Goal: Communication & Community: Share content

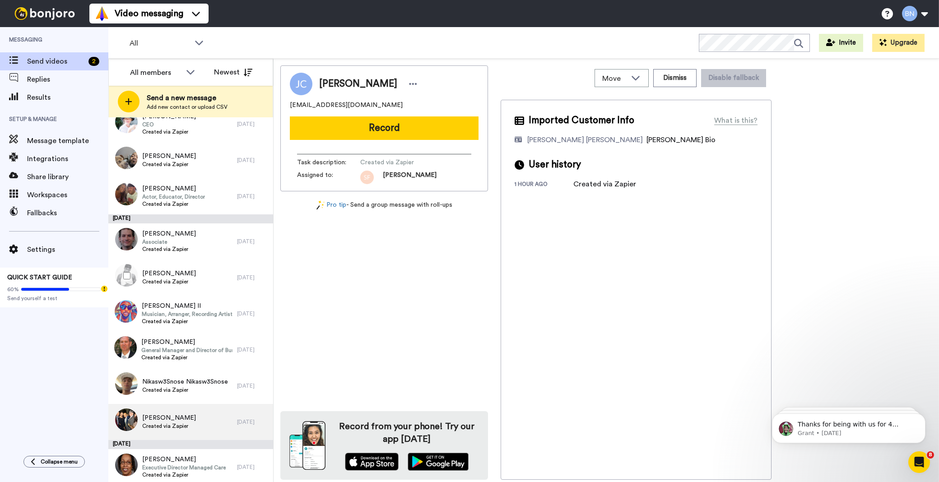
scroll to position [2046, 0]
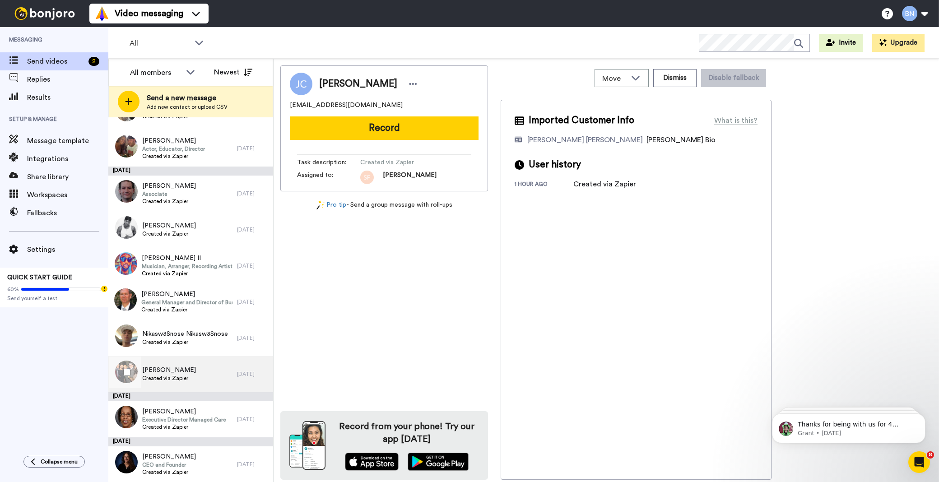
click at [219, 369] on div "Qiana Feemster-Wright Created via Zapier" at bounding box center [172, 374] width 129 height 36
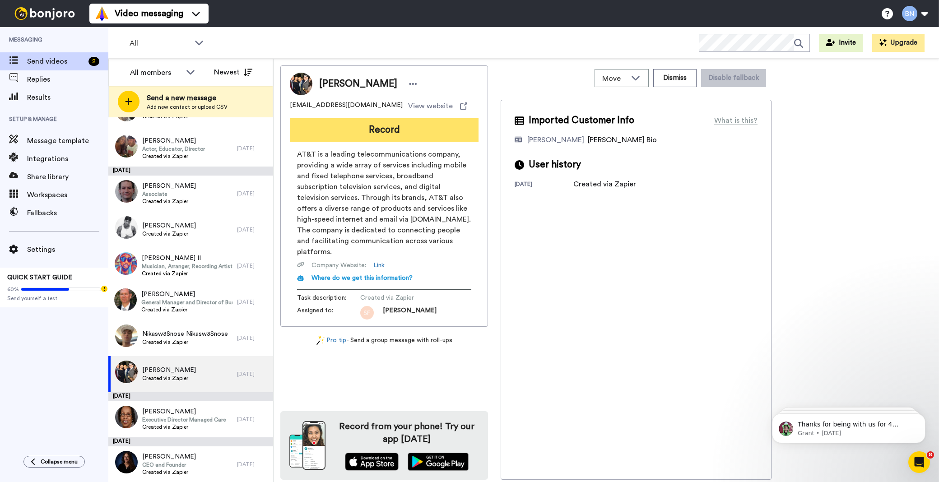
click at [425, 133] on button "Record" at bounding box center [384, 129] width 189 height 23
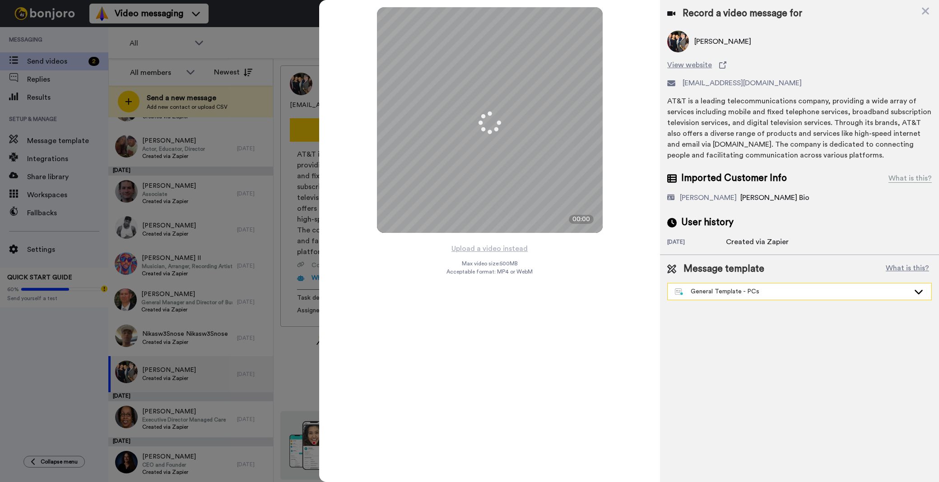
click at [747, 297] on div "General Template - PCs" at bounding box center [800, 292] width 264 height 16
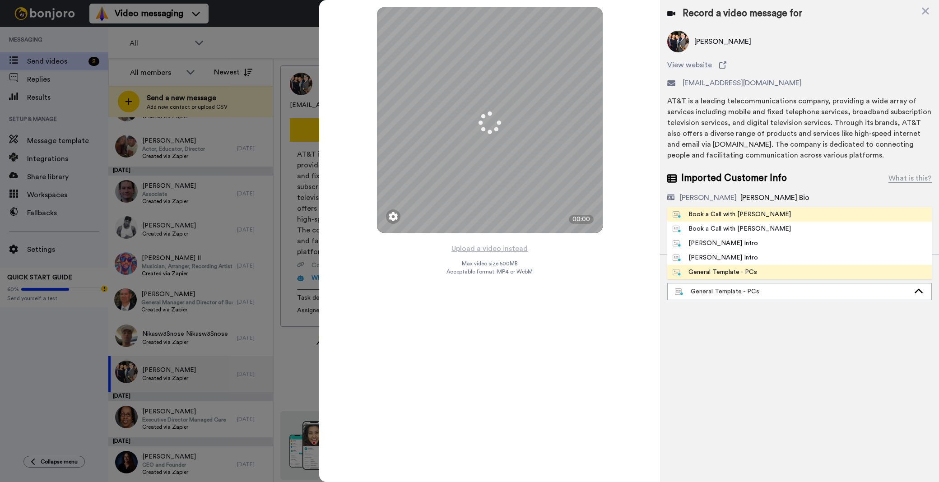
click at [761, 213] on li "Book a Call with Bruce" at bounding box center [799, 214] width 265 height 14
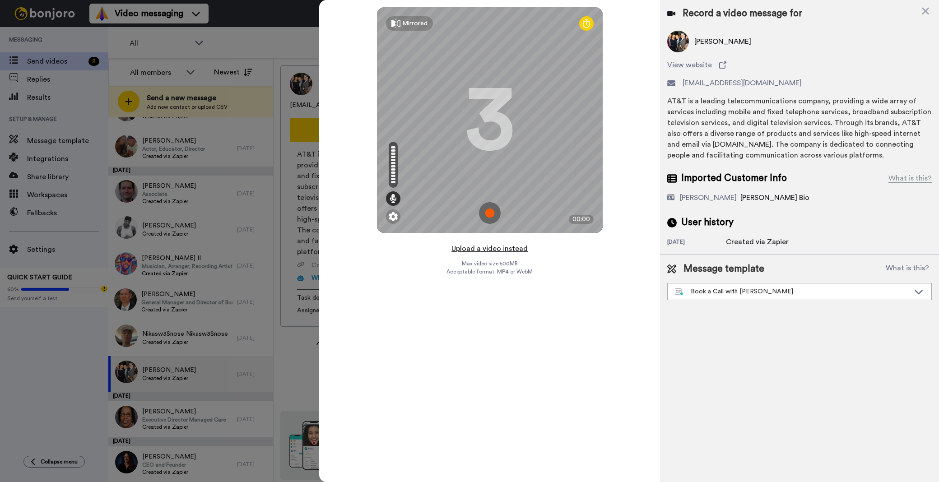
click at [516, 245] on button "Upload a video instead" at bounding box center [490, 249] width 82 height 12
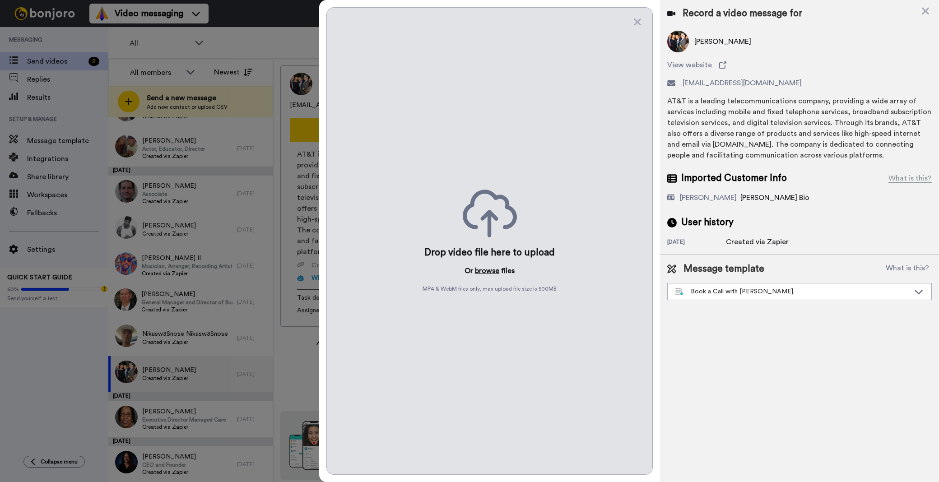
click at [485, 266] on button "browse" at bounding box center [487, 271] width 24 height 11
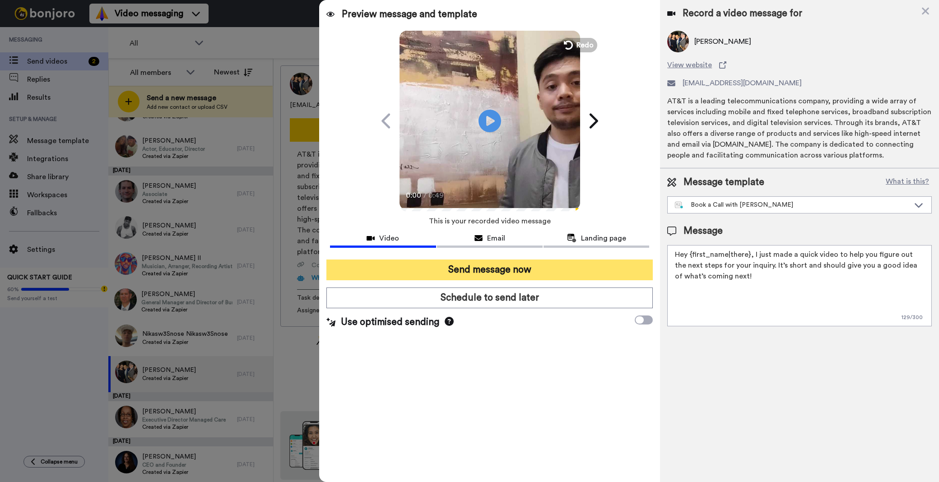
click at [377, 276] on button "Send message now" at bounding box center [490, 270] width 327 height 21
